Goal: Information Seeking & Learning: Find specific fact

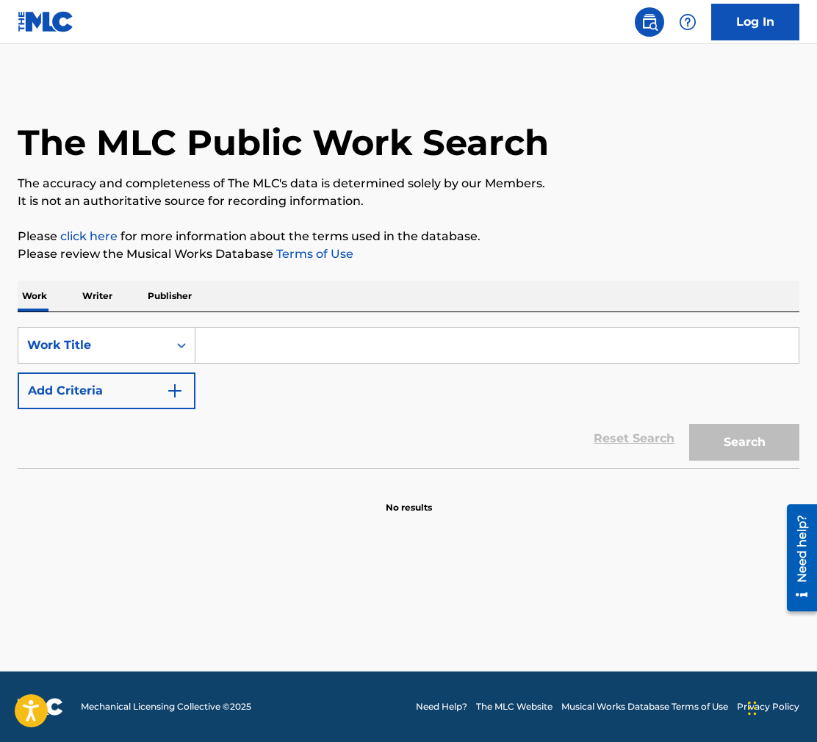
click at [248, 345] on input "Search Form" at bounding box center [496, 345] width 603 height 35
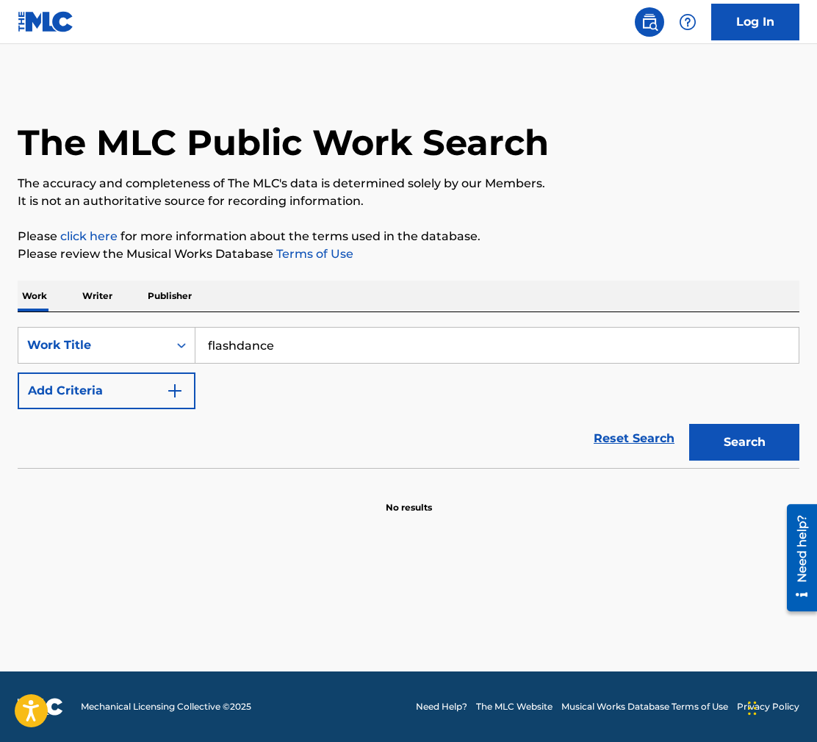
click at [689, 424] on button "Search" at bounding box center [744, 442] width 110 height 37
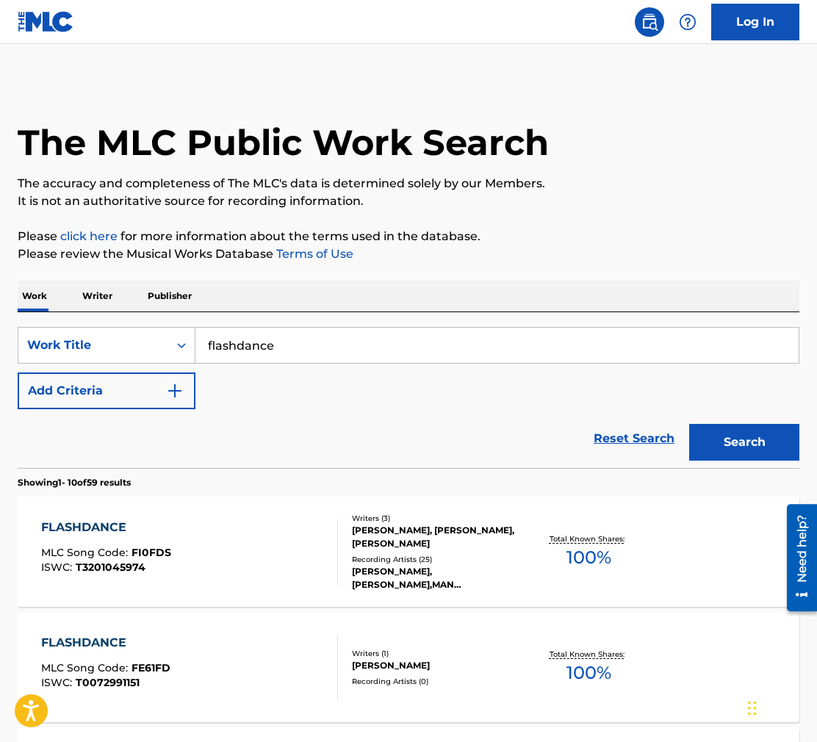
click at [294, 349] on input "flashdance" at bounding box center [496, 345] width 603 height 35
type input "flashdance what a feeling"
click at [689, 424] on button "Search" at bounding box center [744, 442] width 110 height 37
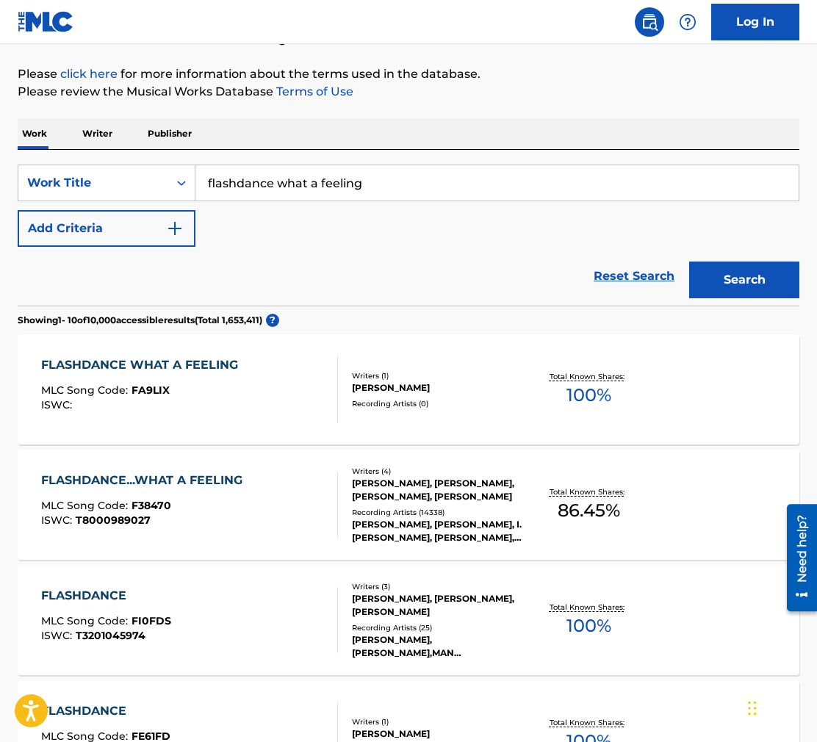
scroll to position [165, 0]
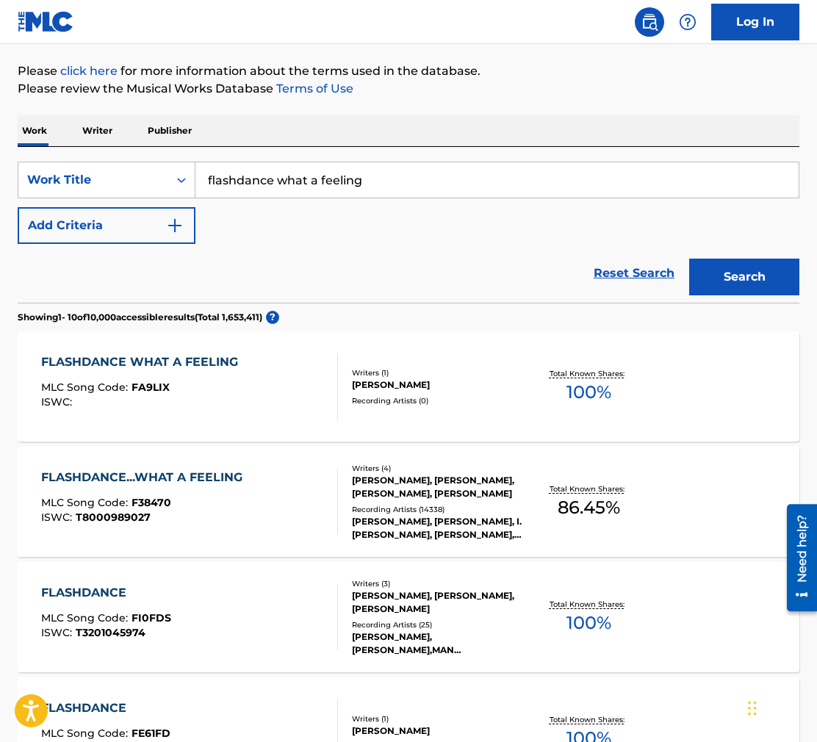
click at [263, 514] on div "FLASHDANCE...WHAT A FEELING MLC Song Code : F38470 ISWC : T8000989027" at bounding box center [189, 502] width 297 height 66
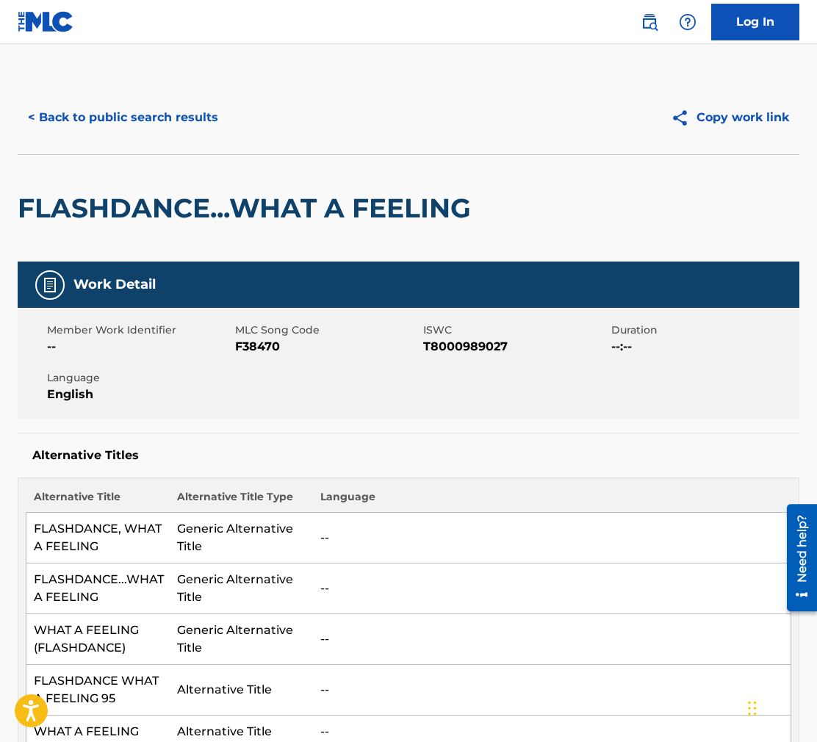
click at [173, 205] on h2 "FLASHDANCE...WHAT A FEELING" at bounding box center [248, 208] width 461 height 33
copy h2 "FLASHDANCE"
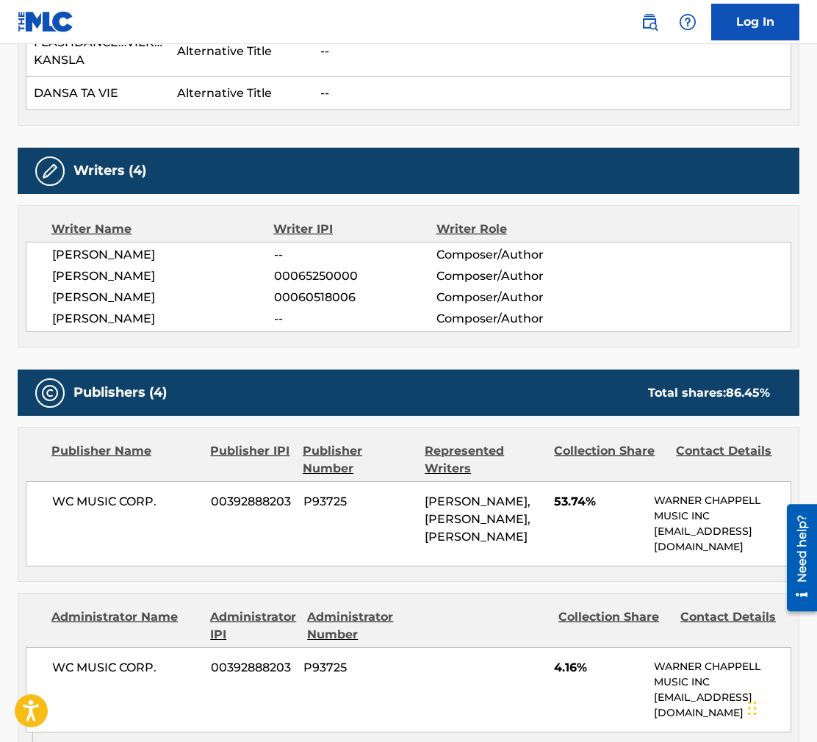
scroll to position [1748, 0]
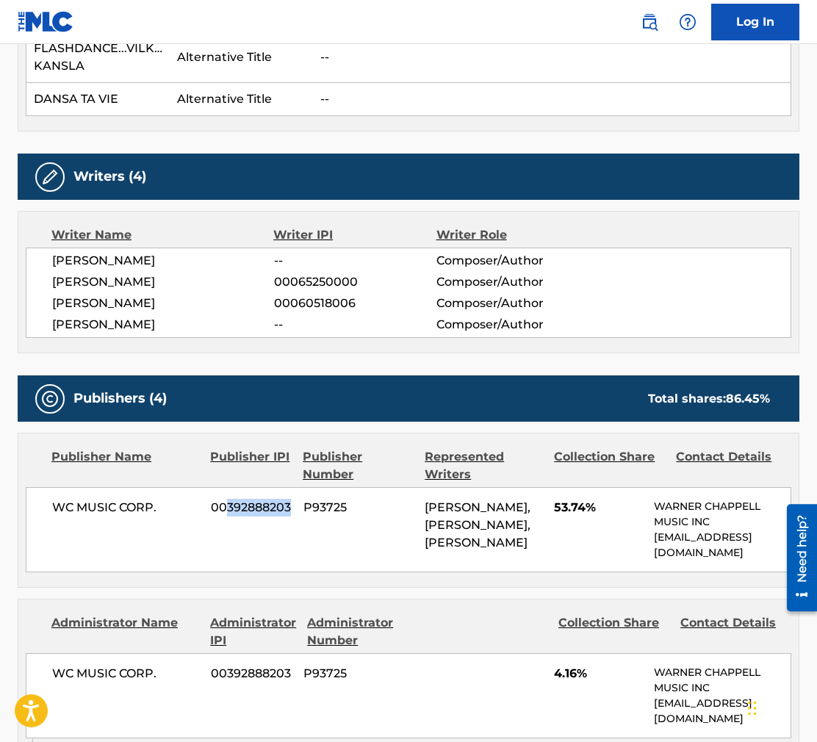
drag, startPoint x: 228, startPoint y: 417, endPoint x: 283, endPoint y: 419, distance: 54.4
click at [292, 487] on div "WC MUSIC CORP. 00392888203 P93725 [PERSON_NAME], [PERSON_NAME], [PERSON_NAME] 5…" at bounding box center [409, 529] width 766 height 85
copy span "392888203"
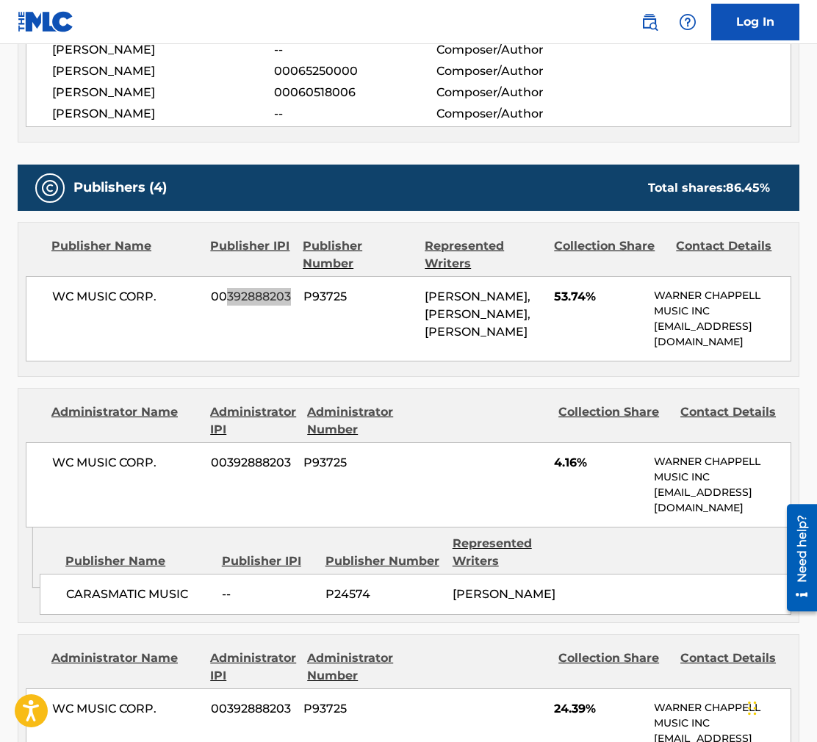
scroll to position [1960, 0]
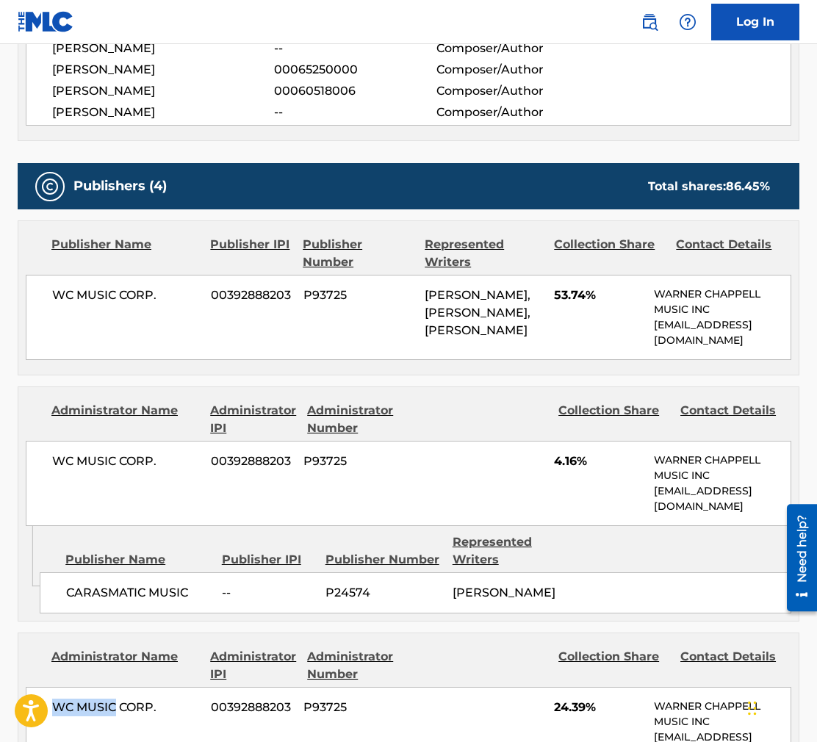
drag, startPoint x: 51, startPoint y: 628, endPoint x: 114, endPoint y: 628, distance: 62.4
click at [114, 687] on div "WC MUSIC CORP. 00392888203 P93725 24.39% [PERSON_NAME] MUSIC INC [EMAIL_ADDRESS…" at bounding box center [409, 729] width 766 height 85
copy span "WC MUSIC"
